Goal: Information Seeking & Learning: Check status

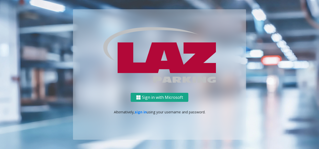
click at [145, 98] on button "Sign in with Microsoft" at bounding box center [160, 97] width 58 height 9
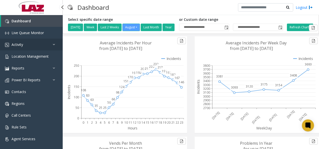
click at [21, 48] on link "Activity" at bounding box center [31, 45] width 63 height 12
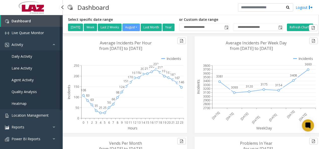
click at [23, 81] on span "Agent Activity" at bounding box center [23, 79] width 22 height 5
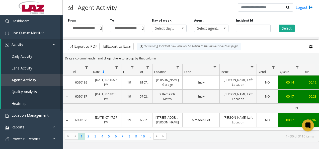
click at [209, 25] on span "Select agent..." at bounding box center [207, 28] width 27 height 7
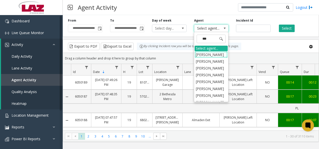
type input "****"
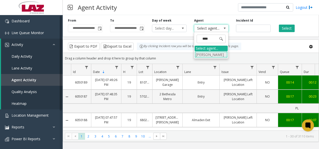
click at [211, 53] on li "Mark Canti" at bounding box center [210, 54] width 33 height 7
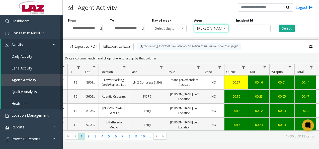
scroll to position [0, 52]
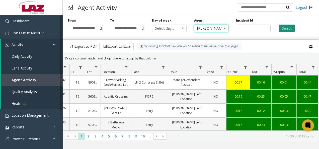
click at [287, 28] on button "Select" at bounding box center [287, 29] width 16 height 8
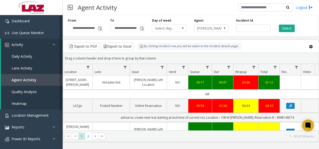
scroll to position [0, 140]
